Goal: Check status

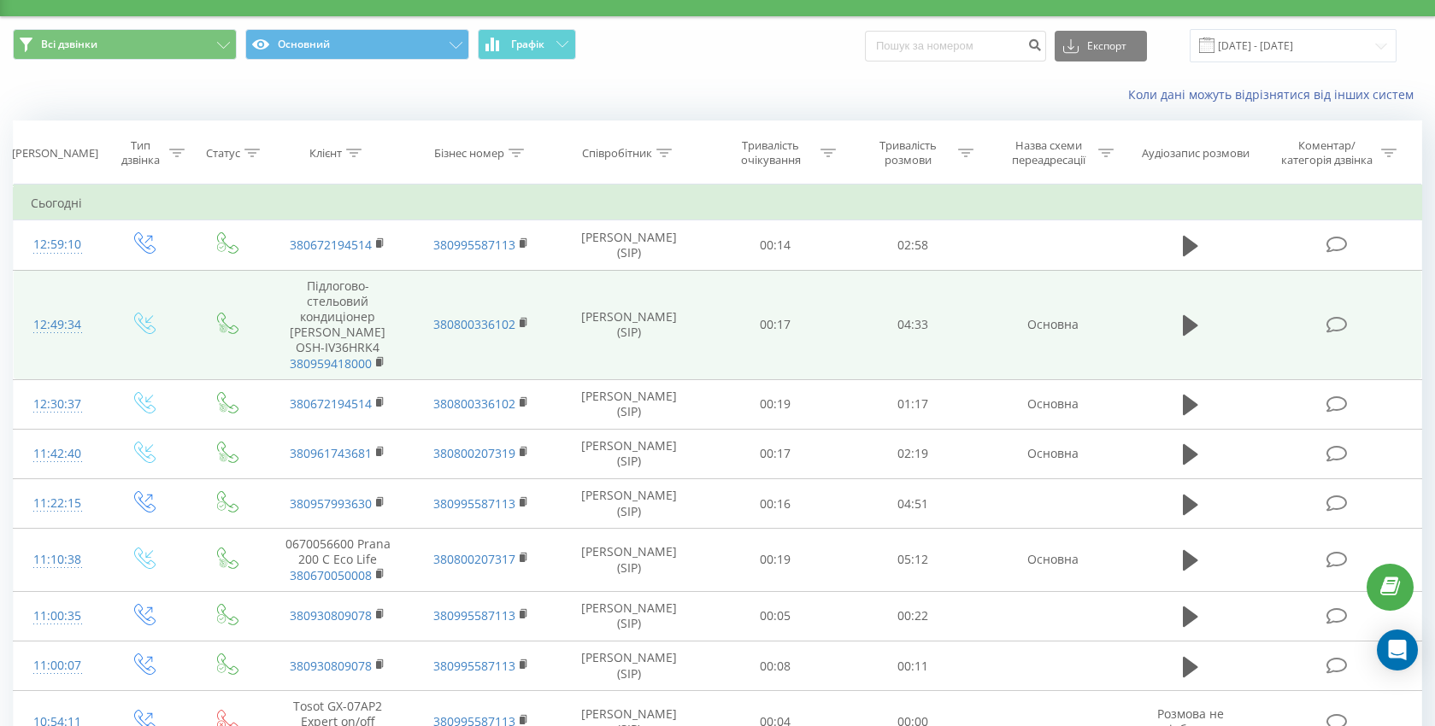
scroll to position [57, 0]
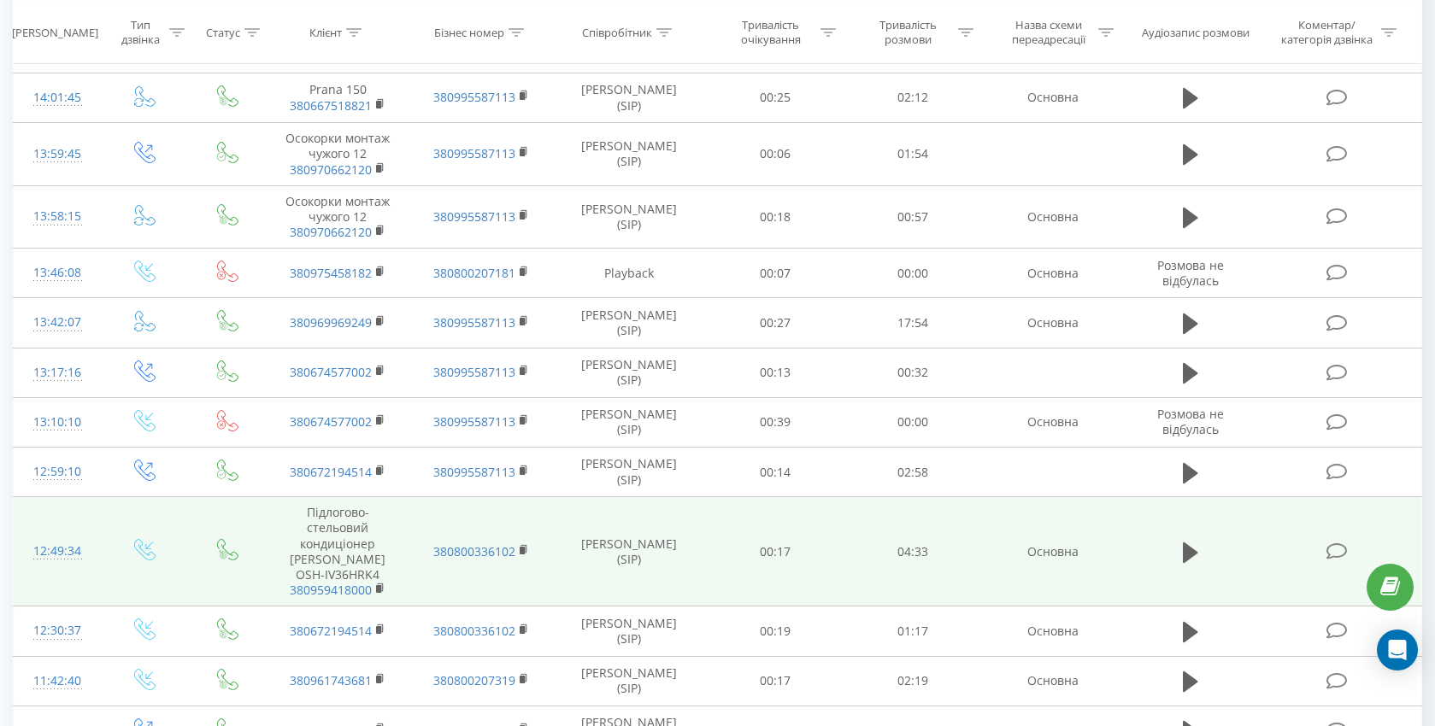
scroll to position [332, 0]
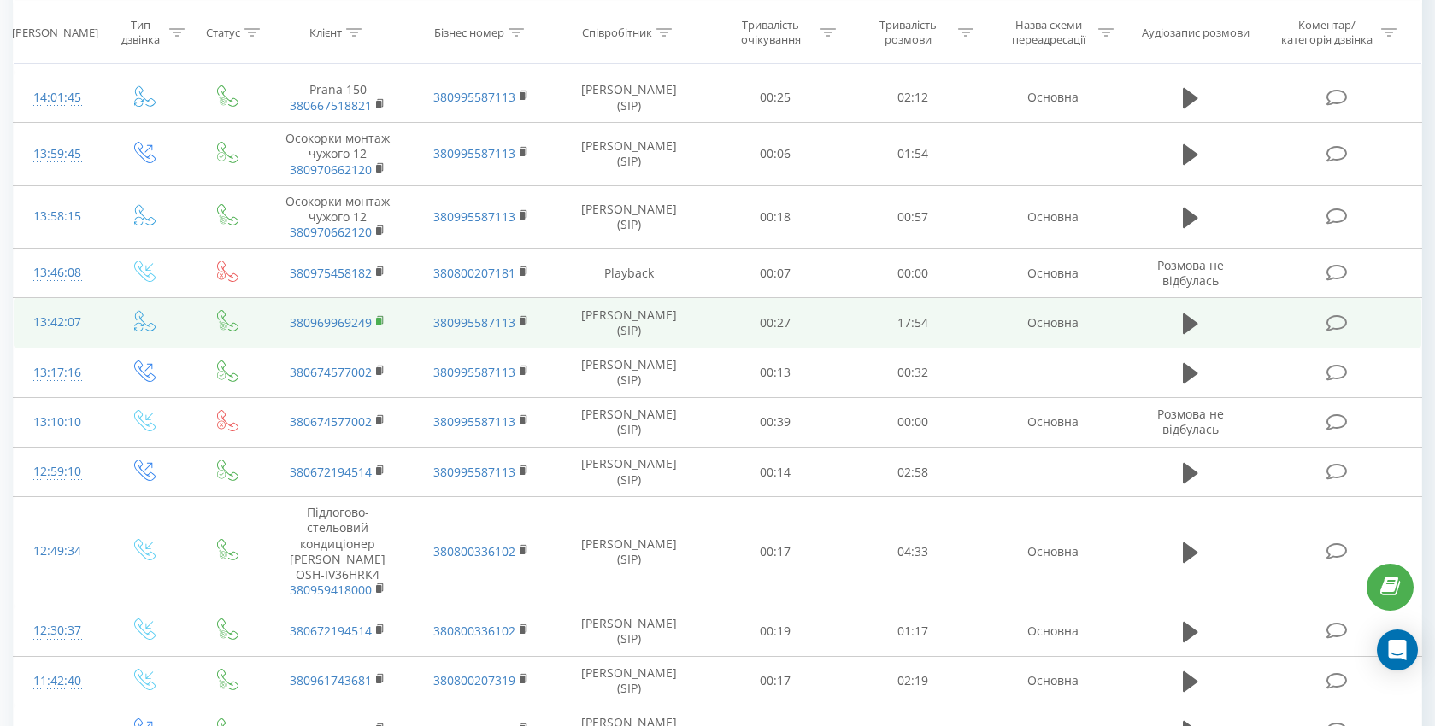
click at [379, 323] on rect at bounding box center [378, 322] width 5 height 8
click at [1184, 324] on icon at bounding box center [1190, 324] width 15 height 21
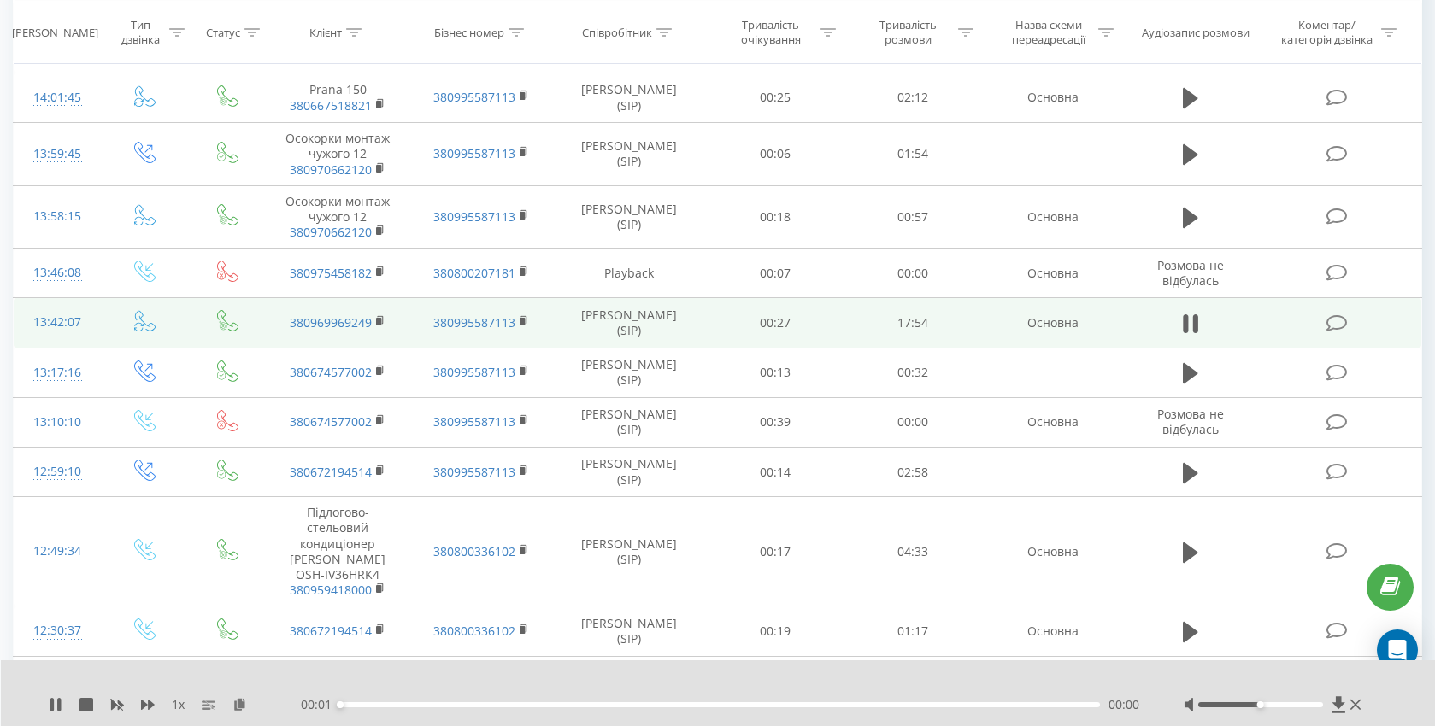
click at [405, 705] on div "00:00" at bounding box center [720, 704] width 760 height 5
drag, startPoint x: 358, startPoint y: 708, endPoint x: 400, endPoint y: 708, distance: 41.9
click at [401, 708] on div "- 18:07 00:03 00:03" at bounding box center [719, 705] width 844 height 17
drag, startPoint x: 365, startPoint y: 702, endPoint x: 409, endPoint y: 709, distance: 45.1
click at [409, 709] on div "- 17:10 00:59 00:59" at bounding box center [719, 705] width 844 height 17
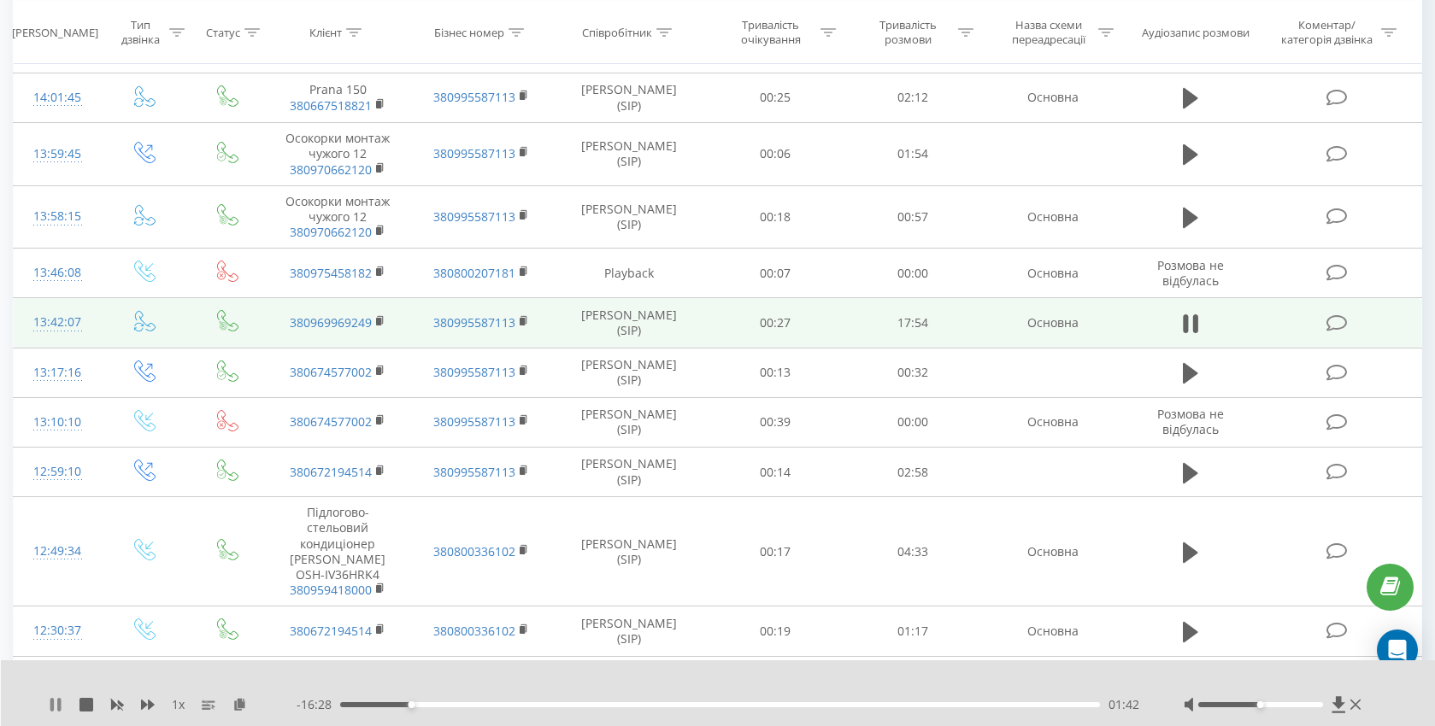
click at [53, 703] on icon at bounding box center [51, 705] width 3 height 14
